Goal: Information Seeking & Learning: Learn about a topic

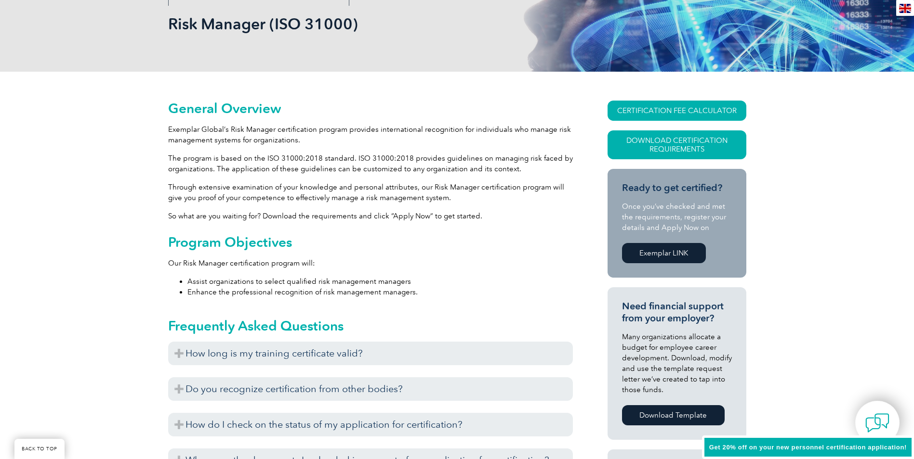
scroll to position [289, 0]
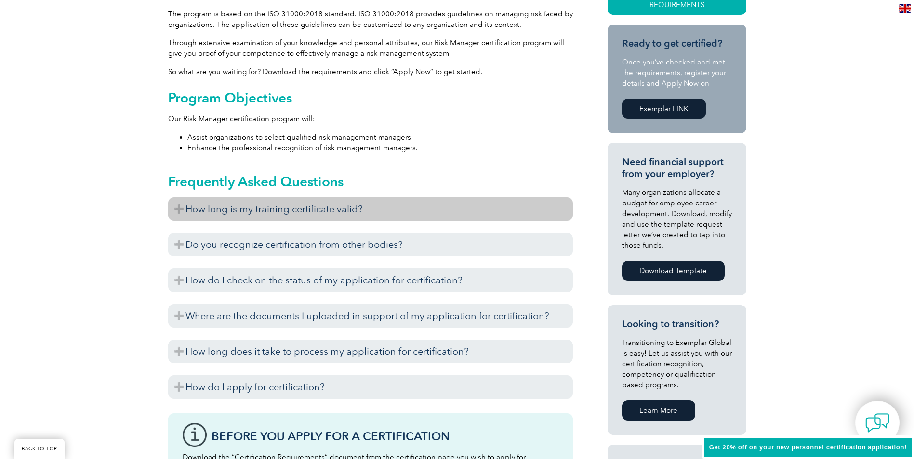
click at [274, 213] on h3 "How long is my training certificate valid?" at bounding box center [370, 209] width 405 height 24
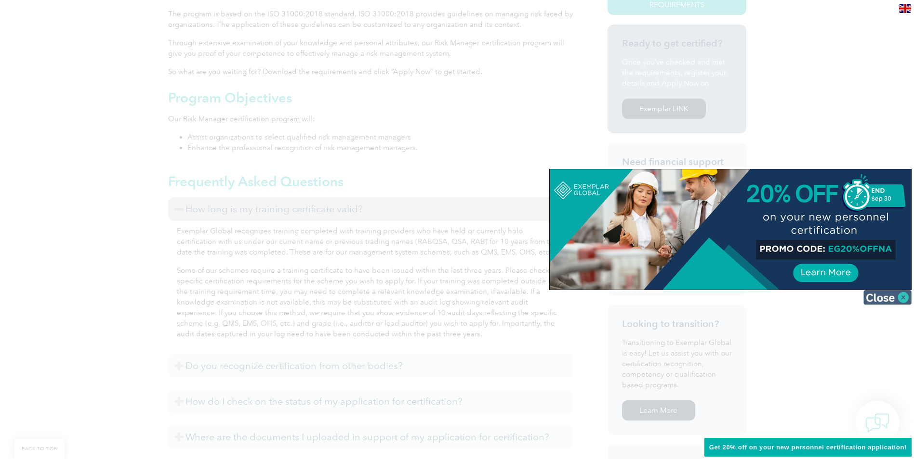
click at [901, 300] on img at bounding box center [887, 297] width 48 height 14
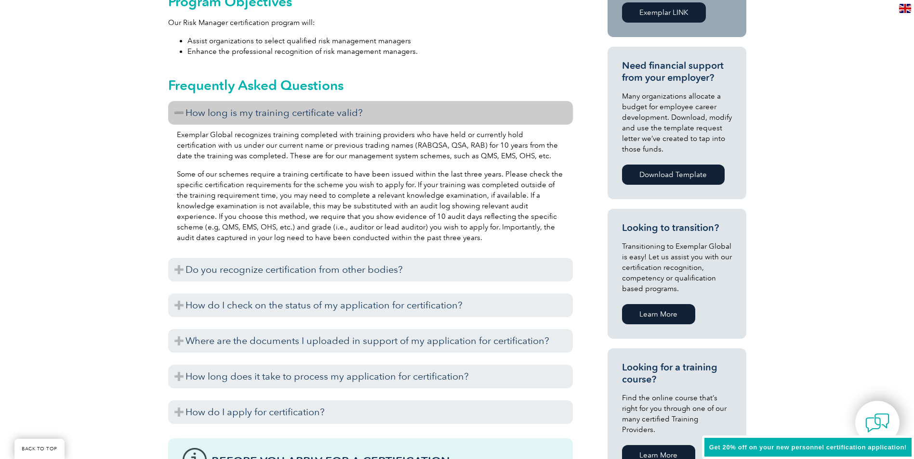
scroll to position [433, 0]
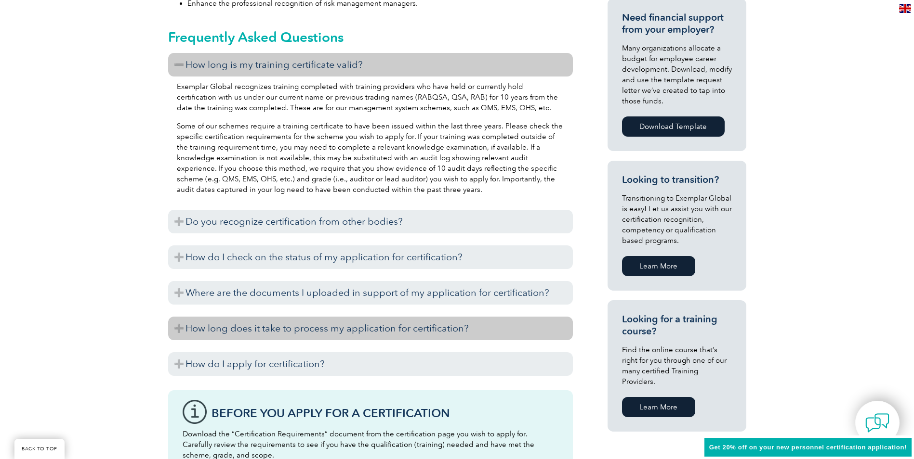
click at [407, 331] on h3 "How long does it take to process my application for certification?" at bounding box center [370, 329] width 405 height 24
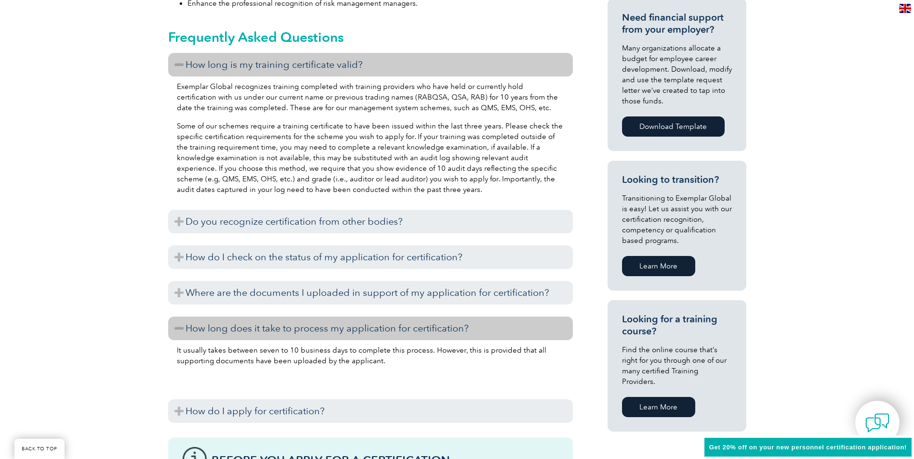
click at [407, 331] on h3 "How long does it take to process my application for certification?" at bounding box center [370, 329] width 405 height 24
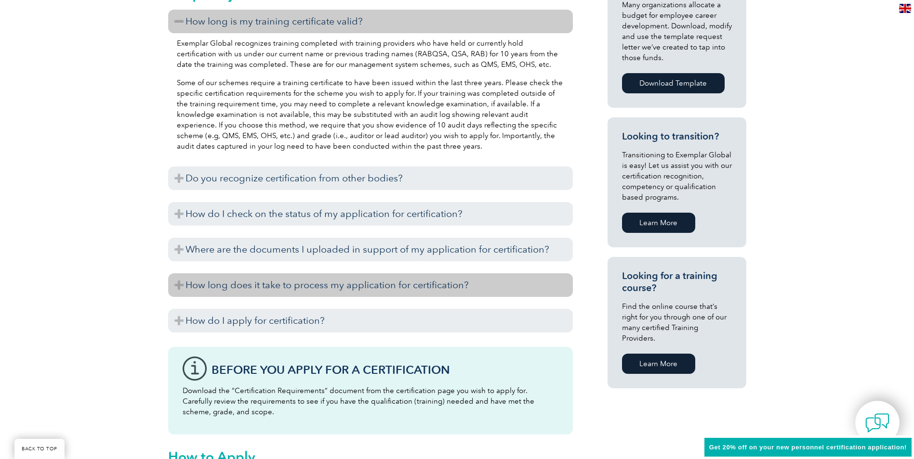
scroll to position [530, 0]
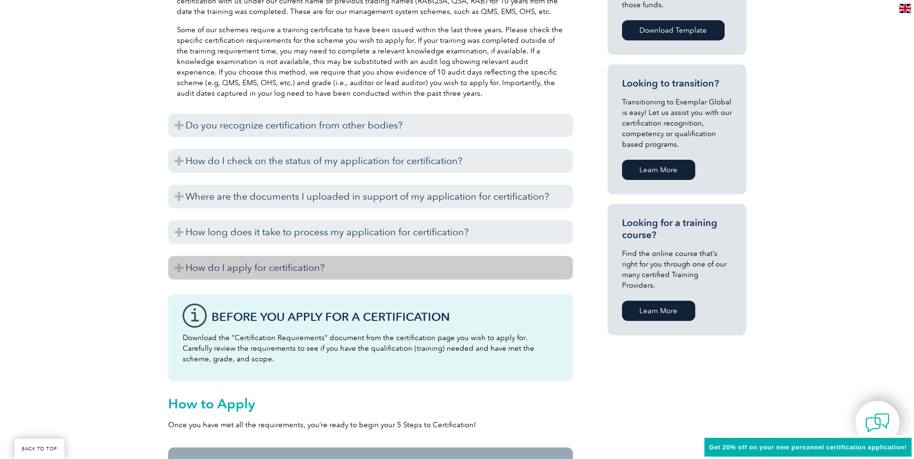
click at [350, 265] on h3 "How do I apply for certification?" at bounding box center [370, 268] width 405 height 24
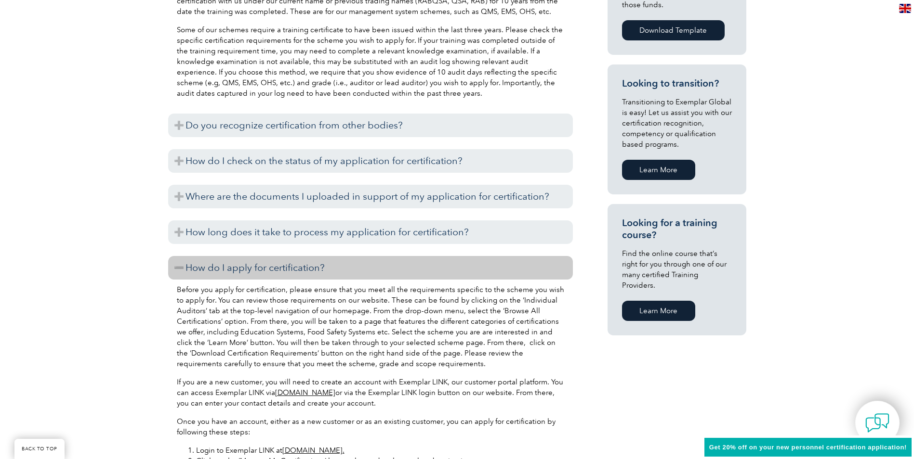
click at [343, 263] on h3 "How do I apply for certification?" at bounding box center [370, 268] width 405 height 24
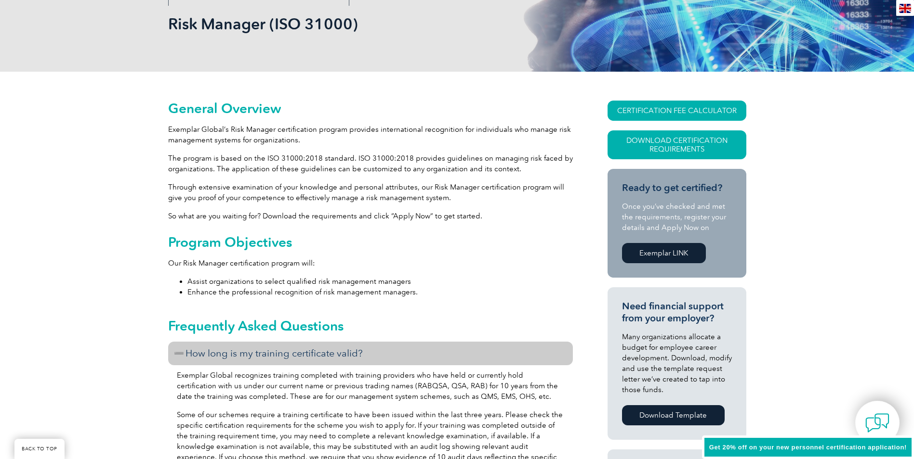
scroll to position [0, 0]
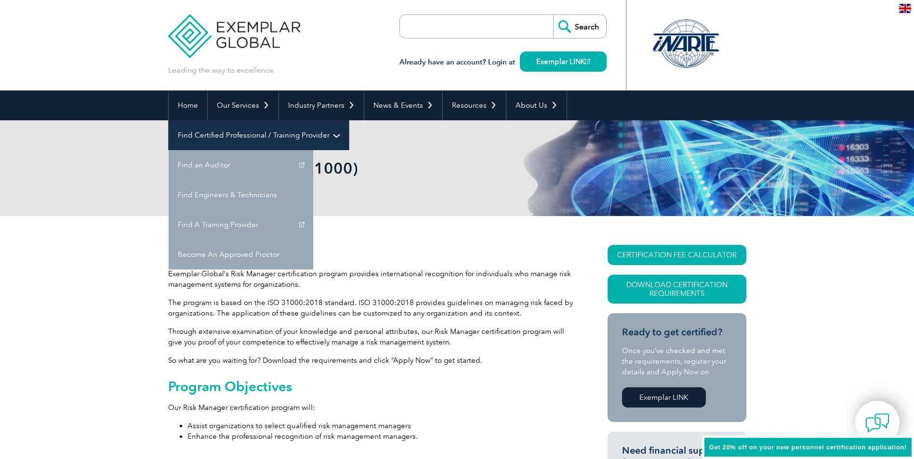
click at [349, 120] on link "Find Certified Professional / Training Provider" at bounding box center [259, 135] width 180 height 30
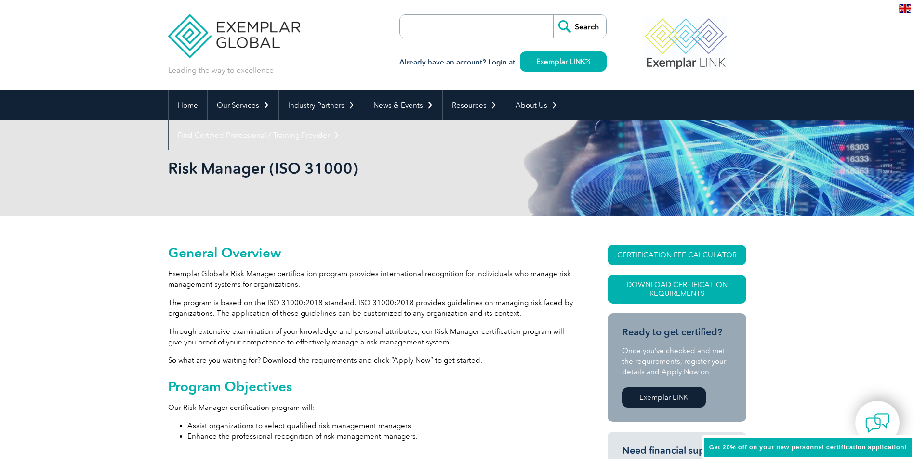
click at [167, 109] on div "Home Our Services Getting Certified Individual Certifications Engineers & Techn…" at bounding box center [457, 106] width 914 height 30
click at [178, 105] on link "Home" at bounding box center [188, 106] width 39 height 30
click at [515, 23] on form "Search" at bounding box center [502, 26] width 207 height 24
click at [512, 24] on form "Search" at bounding box center [502, 26] width 207 height 24
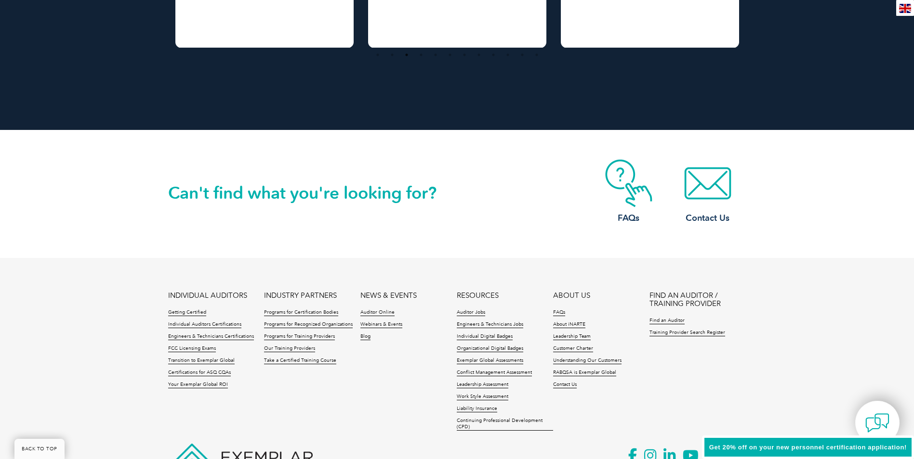
scroll to position [2184, 0]
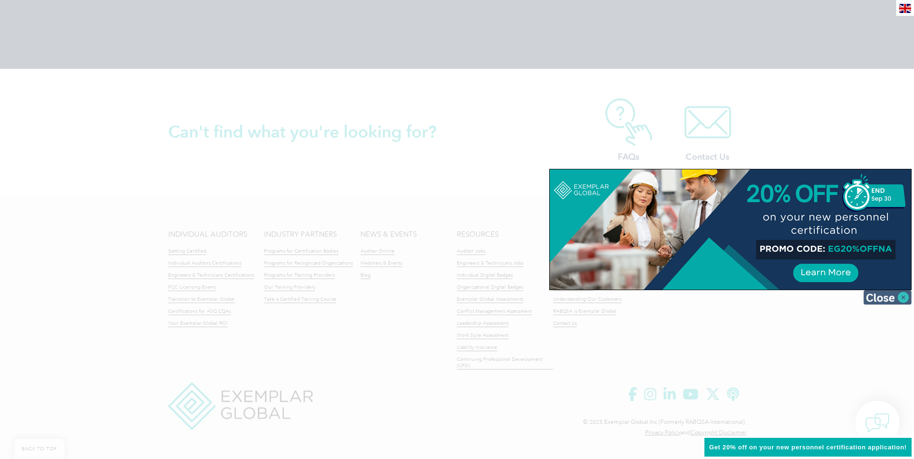
click at [909, 300] on img at bounding box center [887, 297] width 48 height 14
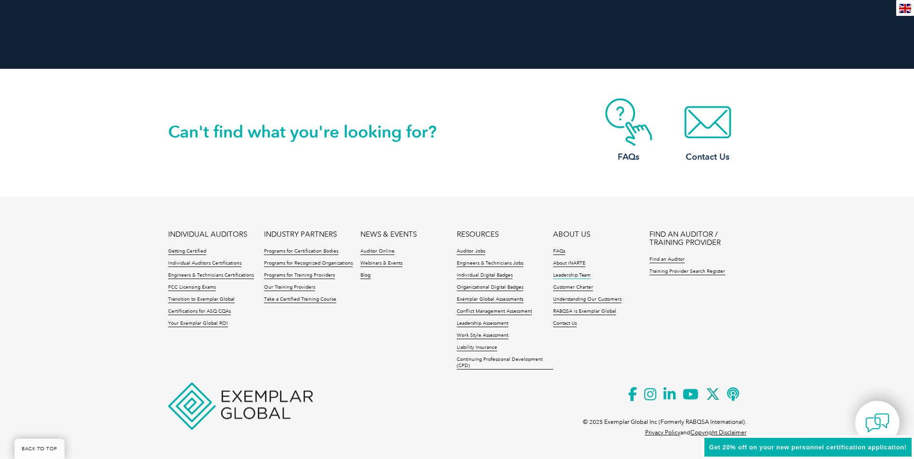
click at [578, 273] on link "Leadership Team" at bounding box center [572, 276] width 38 height 7
